Goal: Task Accomplishment & Management: Use online tool/utility

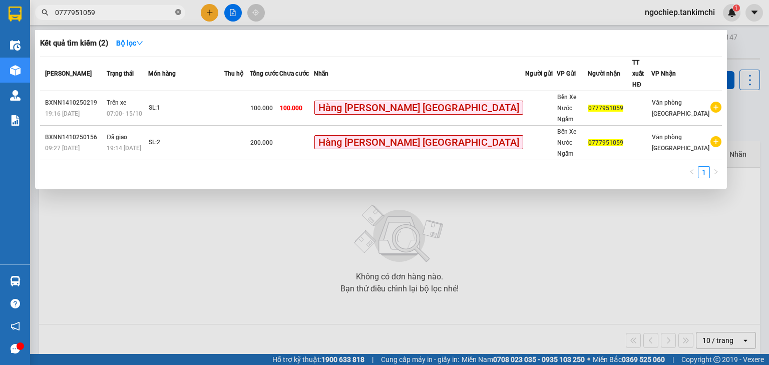
click at [180, 12] on icon "close-circle" at bounding box center [178, 12] width 6 height 6
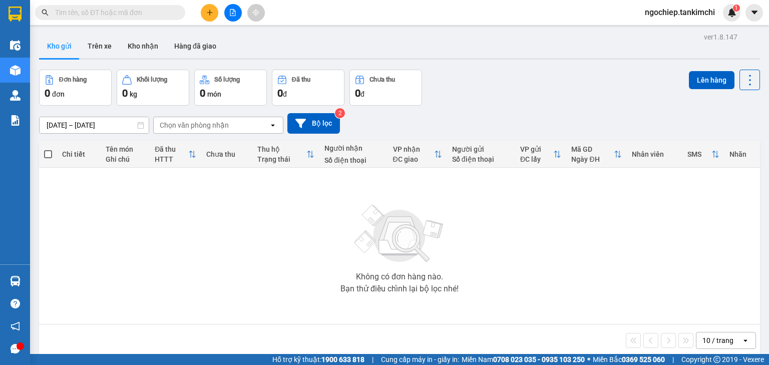
click at [143, 16] on input "text" at bounding box center [114, 12] width 118 height 11
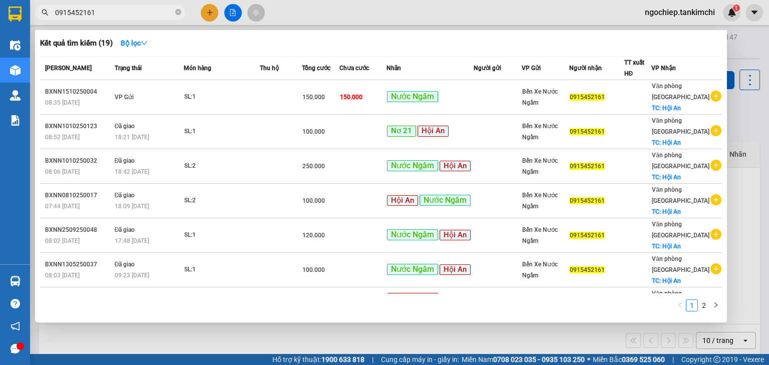
type input "0915452161"
click at [180, 12] on icon "close-circle" at bounding box center [178, 12] width 6 height 6
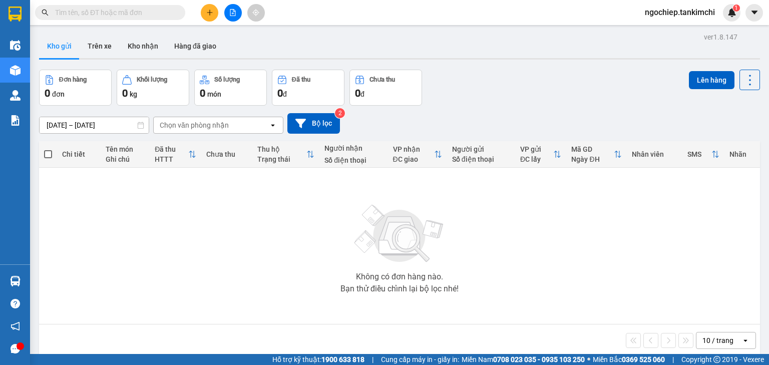
click at [155, 16] on input "text" at bounding box center [114, 12] width 118 height 11
type input "626"
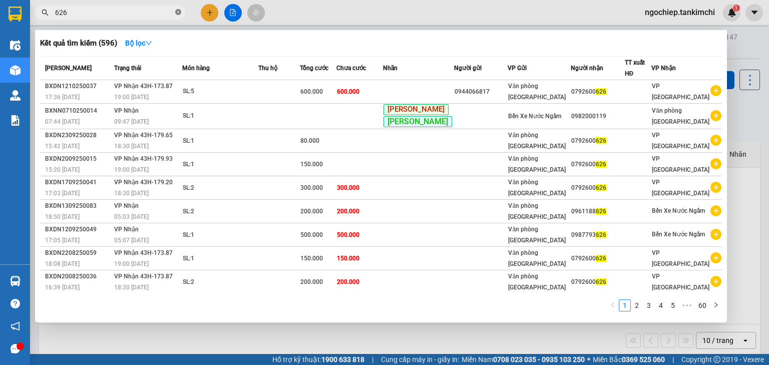
click at [177, 12] on icon "close-circle" at bounding box center [178, 12] width 6 height 6
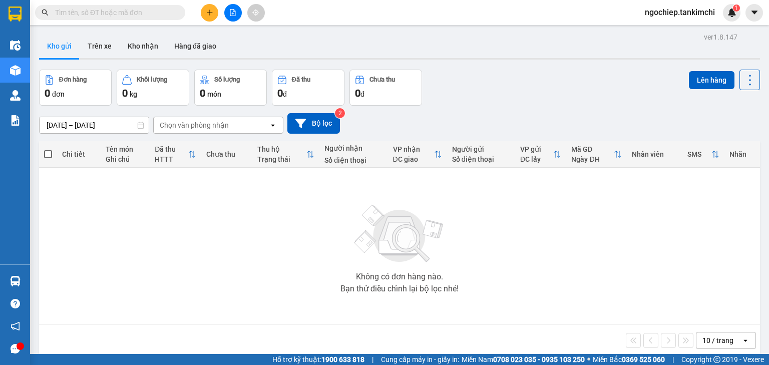
drag, startPoint x: 145, startPoint y: 18, endPoint x: 140, endPoint y: 10, distance: 8.8
click at [143, 15] on input "text" at bounding box center [114, 12] width 118 height 11
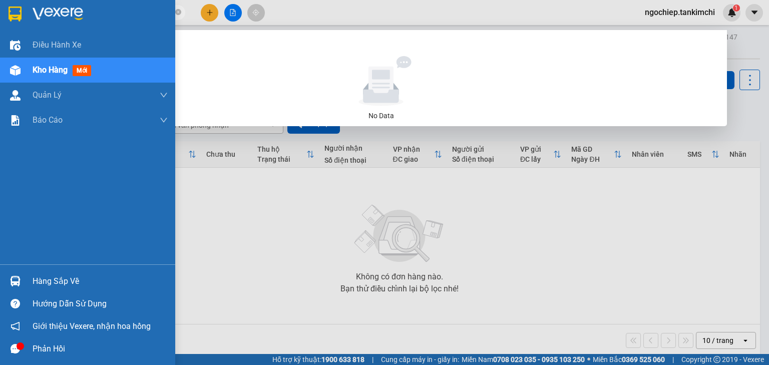
drag, startPoint x: 82, startPoint y: 10, endPoint x: 5, endPoint y: 8, distance: 77.1
click at [6, 9] on section "Kết quả [PERSON_NAME] ( 0 ) Bộ lọc No Data 0905939626 ngochiep.tankimchi 1 Điều…" at bounding box center [384, 182] width 769 height 365
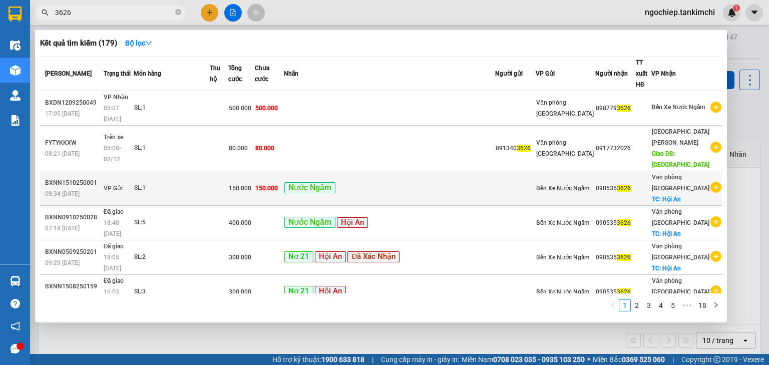
type input "3626"
click at [134, 171] on td "VP Gửi" at bounding box center [117, 188] width 33 height 35
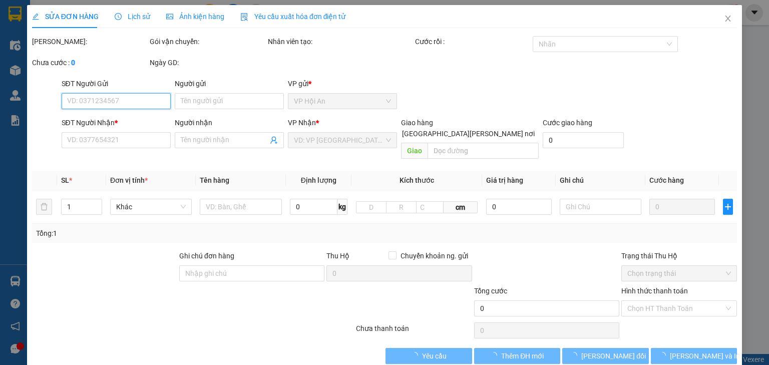
type input "0905353626"
checkbox input "true"
type input "Hội An"
type input "150.000"
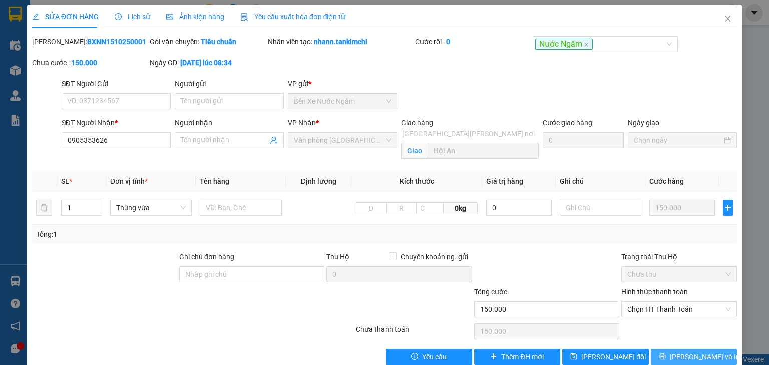
click at [682, 356] on span "[PERSON_NAME] và In" at bounding box center [705, 356] width 70 height 11
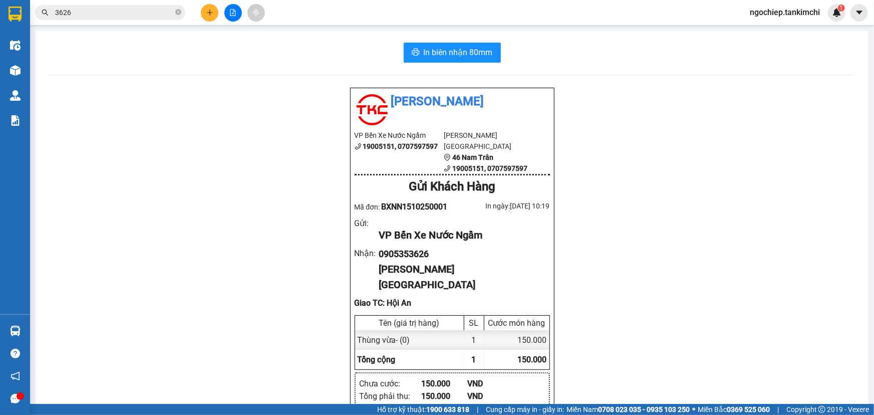
scroll to position [45, 0]
